Goal: Obtain resource: Obtain resource

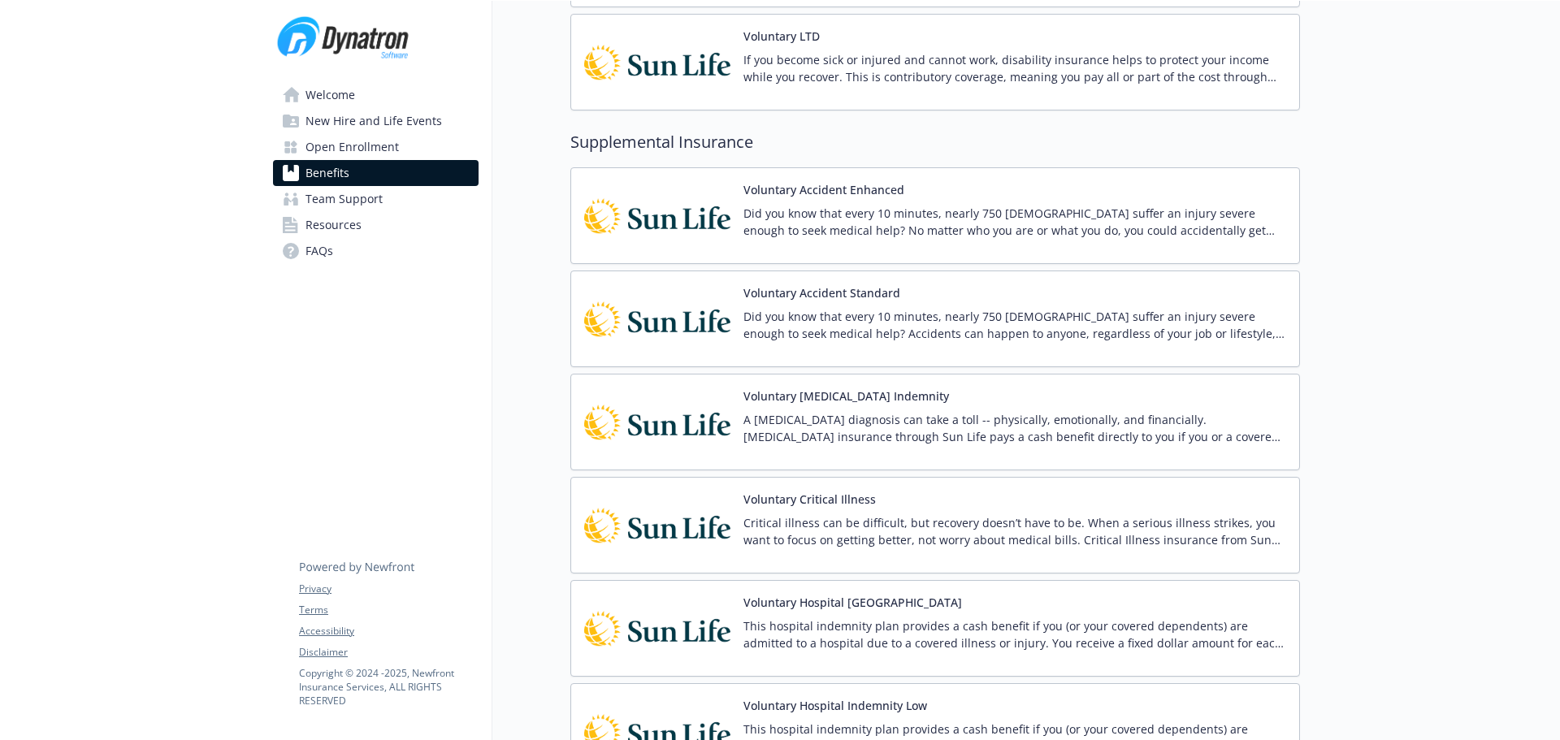
scroll to position [1398, 0]
click at [342, 120] on span "New Hire and Life Events" at bounding box center [374, 121] width 137 height 26
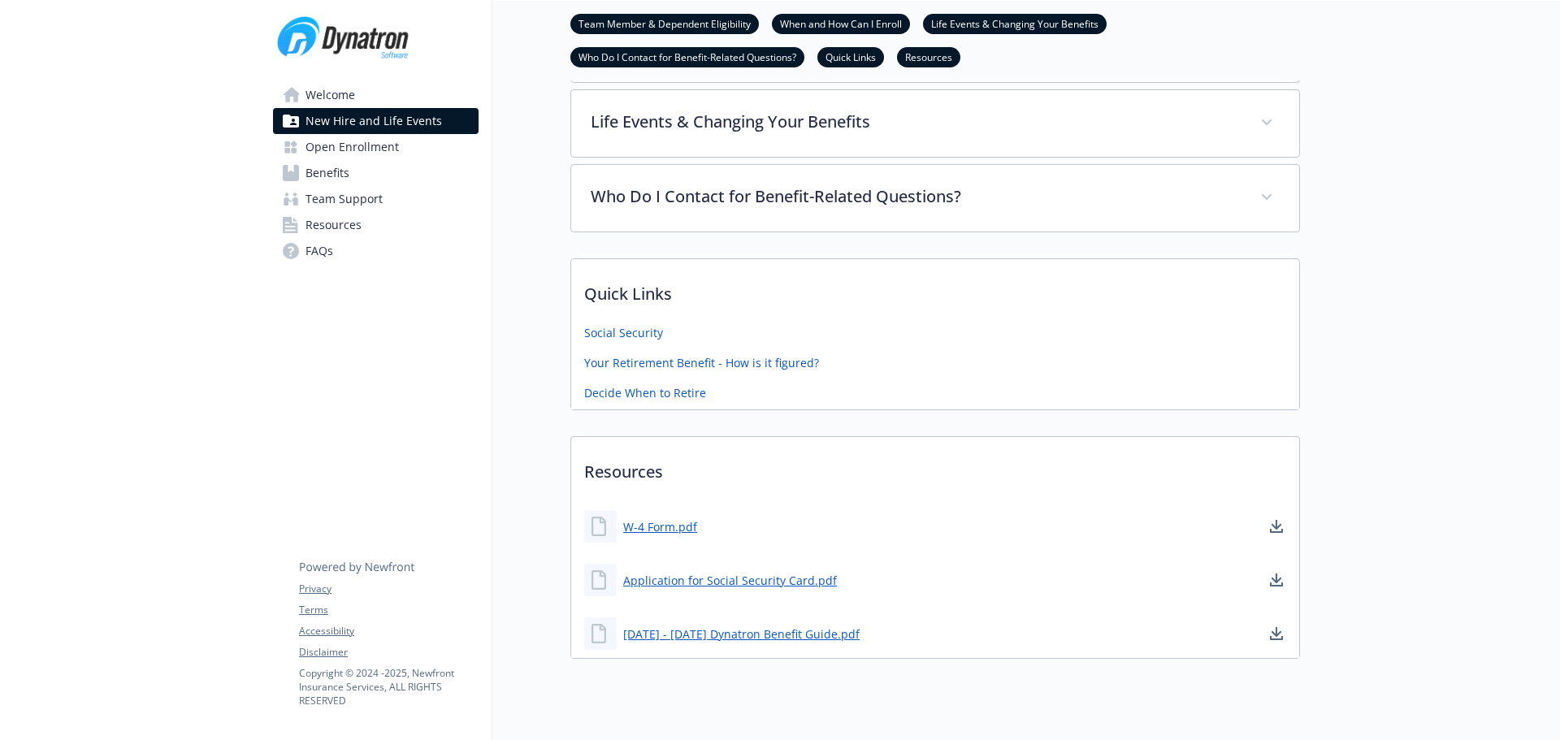
scroll to position [454, 0]
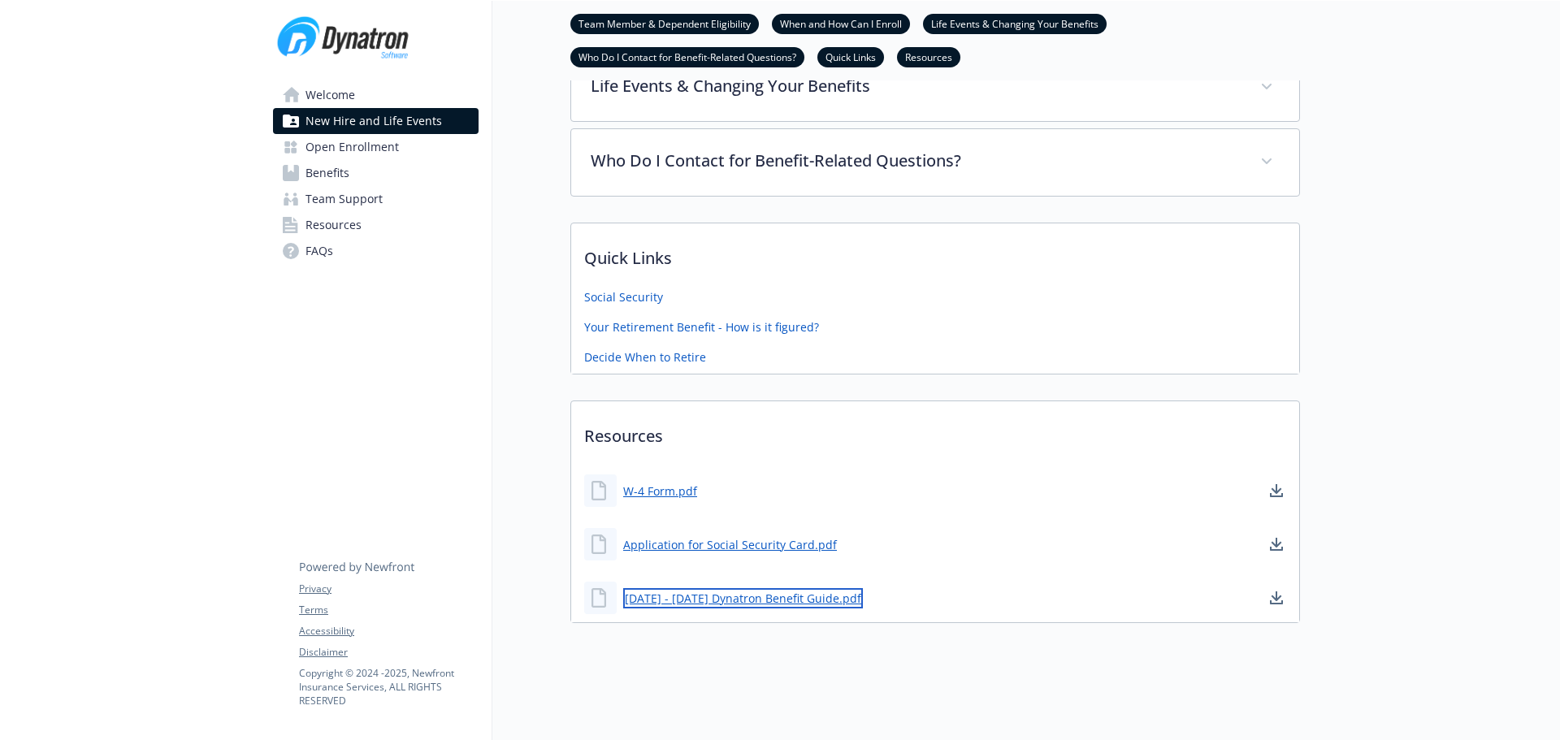
click at [746, 588] on link "[DATE] - [DATE] Dynatron Benefit Guide.pdf" at bounding box center [743, 598] width 240 height 20
